Goal: Transaction & Acquisition: Register for event/course

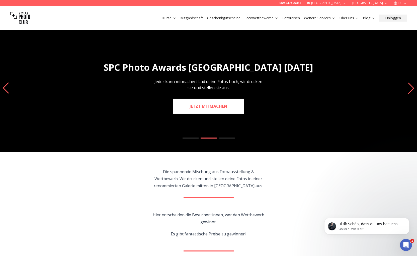
click at [210, 107] on link "JETZT MITMACHEN" at bounding box center [208, 106] width 71 height 15
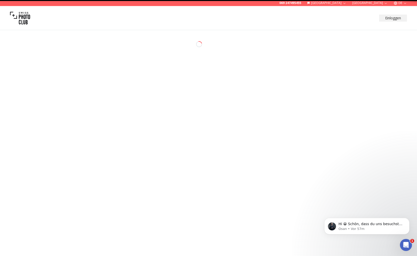
select select "*******"
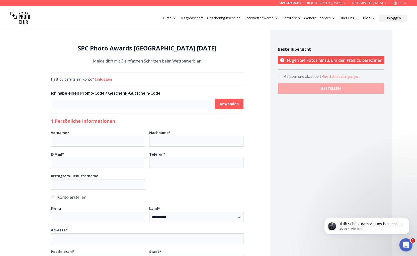
click at [407, 242] on icon "Intercom-Nachrichtendienst öffnen" at bounding box center [405, 244] width 8 height 8
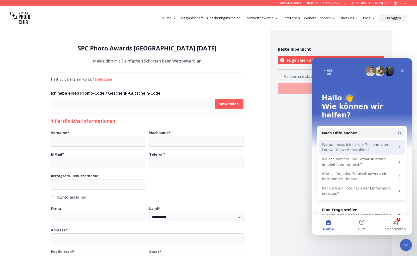
click at [366, 142] on div "Warum muss ich für die Teilnahme am Fotowettbewerb bezahlen?" at bounding box center [359, 147] width 74 height 11
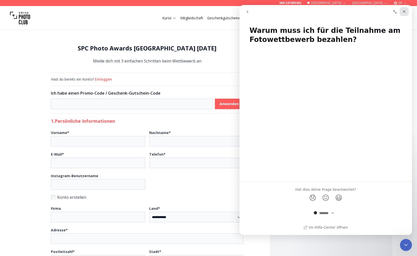
click at [404, 12] on icon "Schließen" at bounding box center [404, 11] width 3 height 3
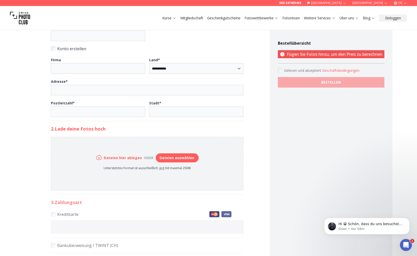
scroll to position [150, 0]
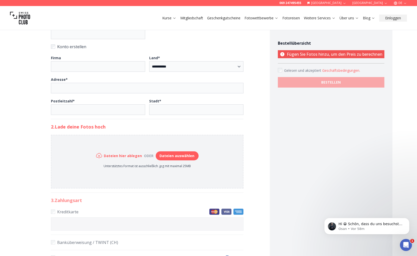
click at [171, 160] on button "Dateien auswählen" at bounding box center [177, 155] width 43 height 9
type input "**********"
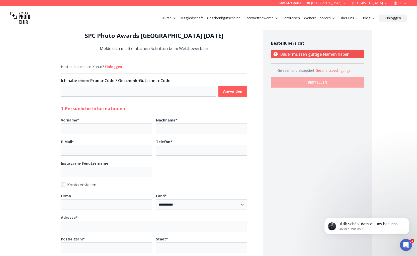
scroll to position [0, 0]
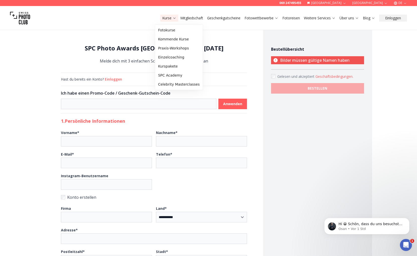
click at [162, 18] on link "Kurse" at bounding box center [169, 18] width 14 height 5
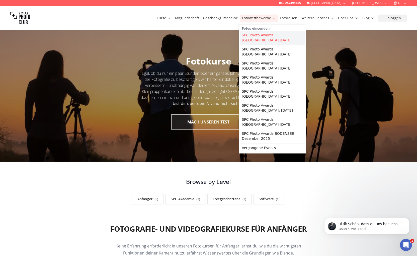
click at [256, 35] on link "SPC Photo Awards [GEOGRAPHIC_DATA] [DATE]" at bounding box center [272, 38] width 65 height 14
